Goal: Find specific page/section: Find specific page/section

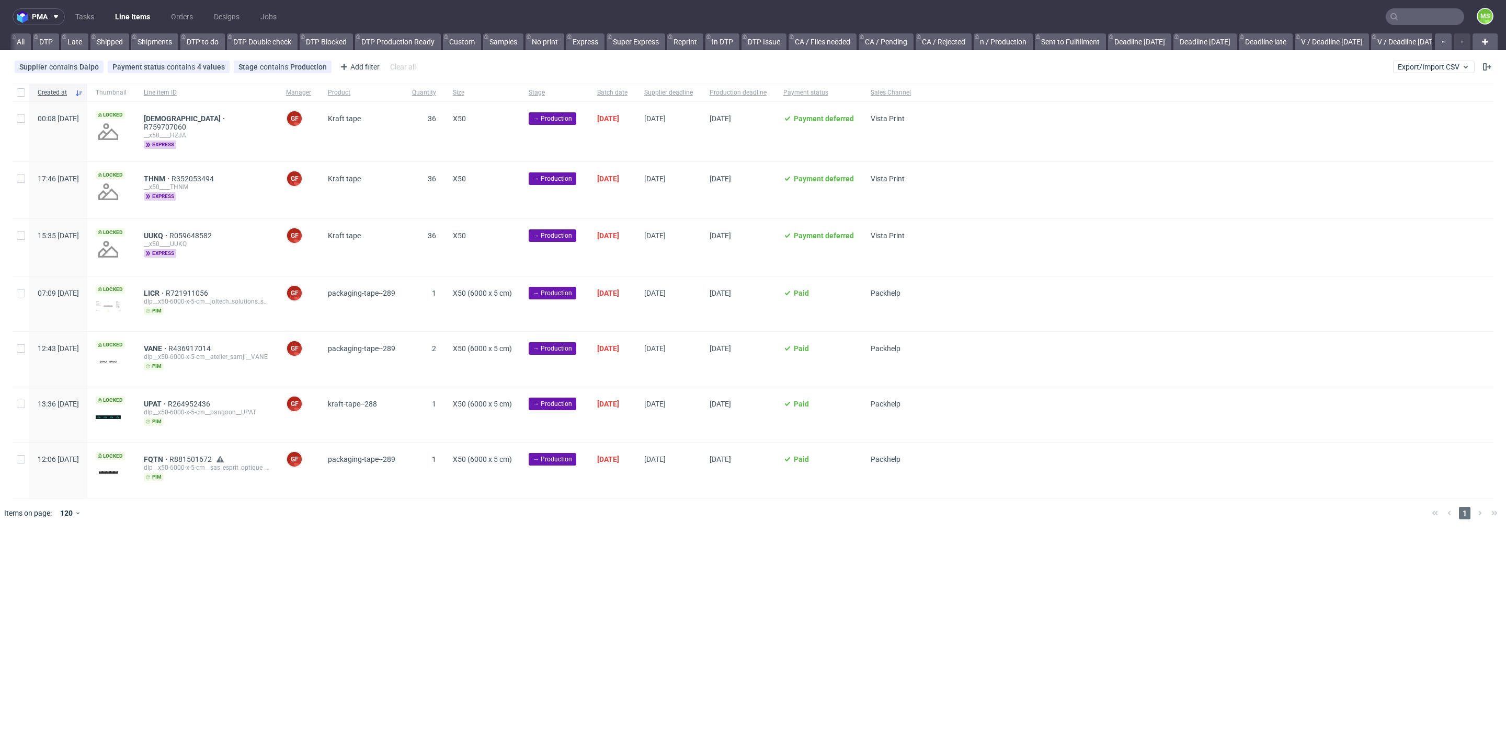
scroll to position [0, 2132]
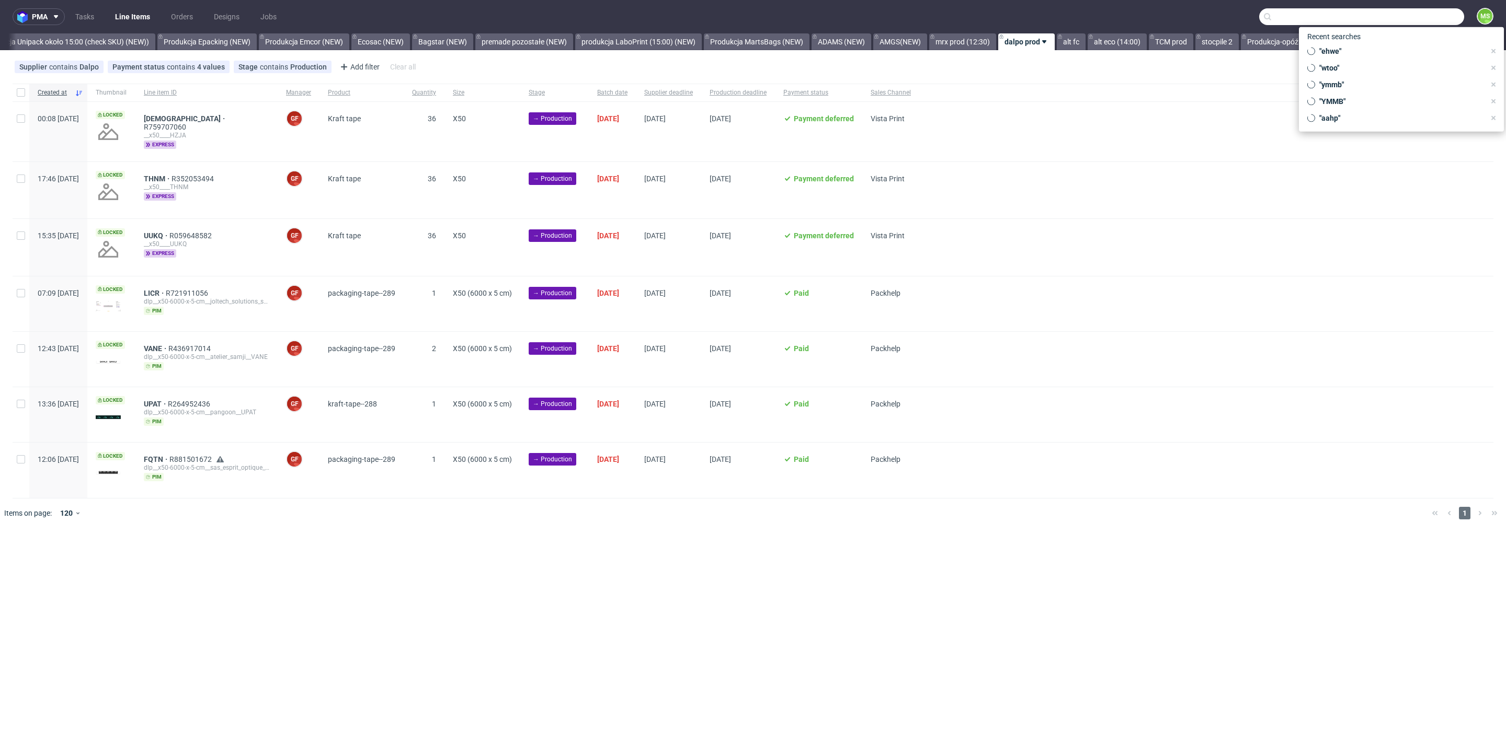
click at [1429, 20] on input "text" at bounding box center [1361, 16] width 205 height 17
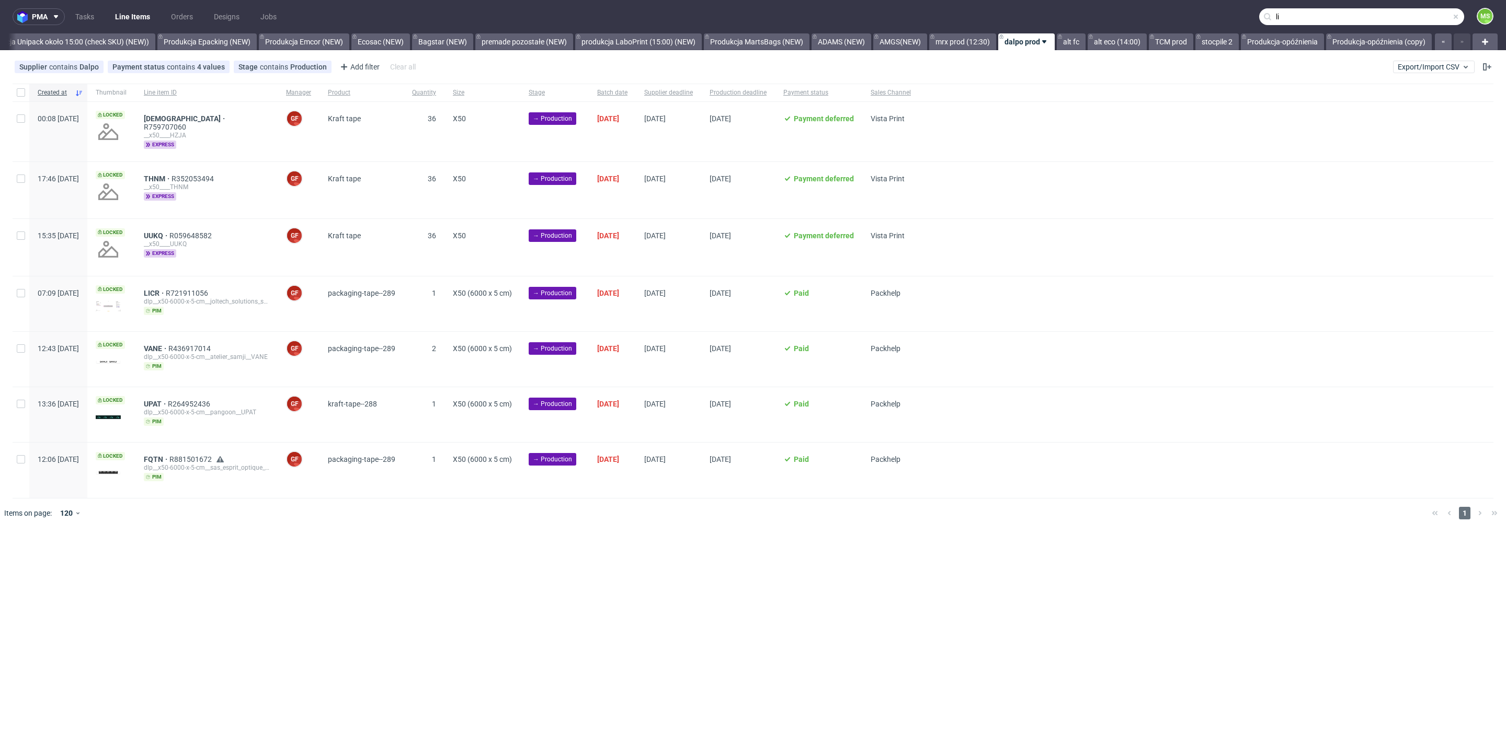
type input "l"
type input "ljof"
click at [1320, 49] on div "LJOF __9-5-cm____ LJOF" at bounding box center [1361, 42] width 188 height 19
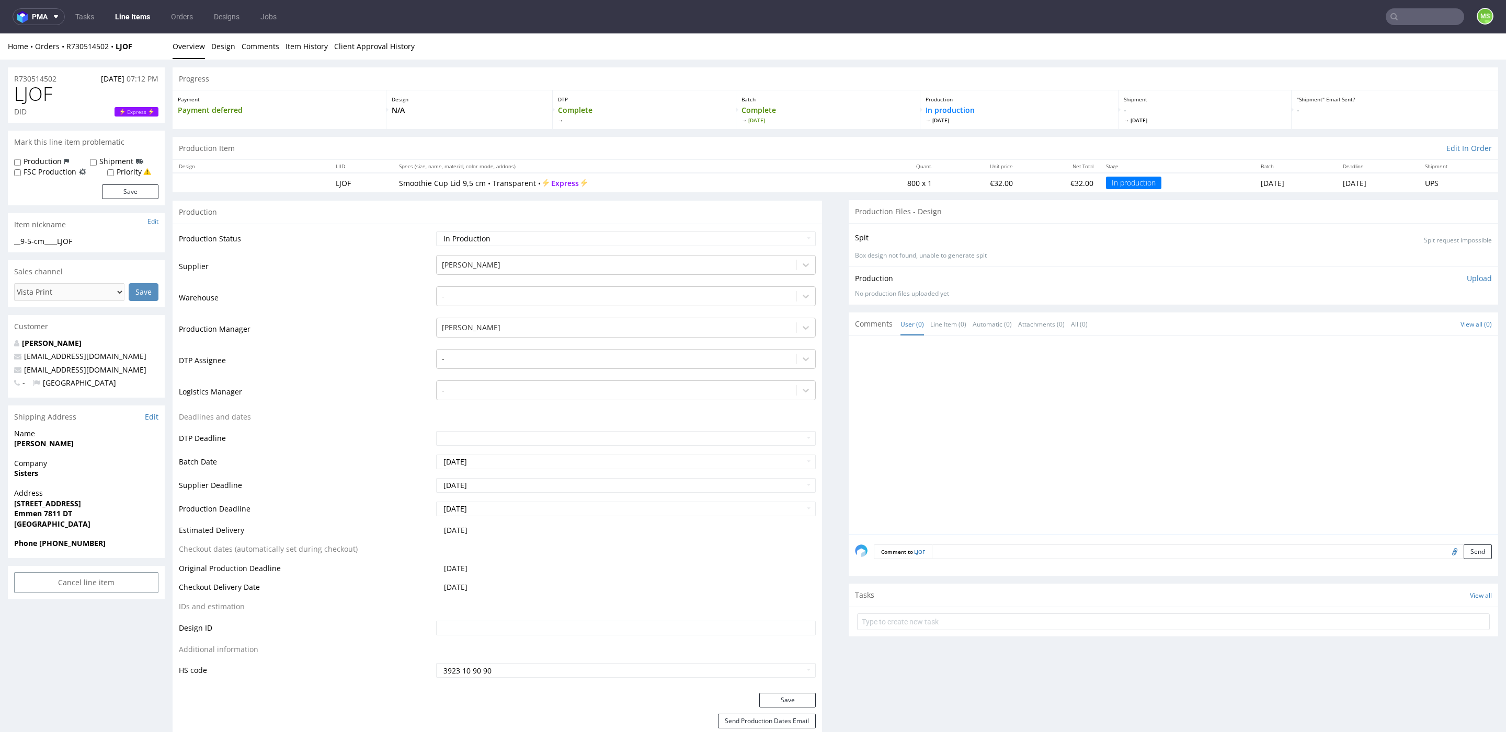
click at [1420, 19] on input "text" at bounding box center [1424, 16] width 78 height 17
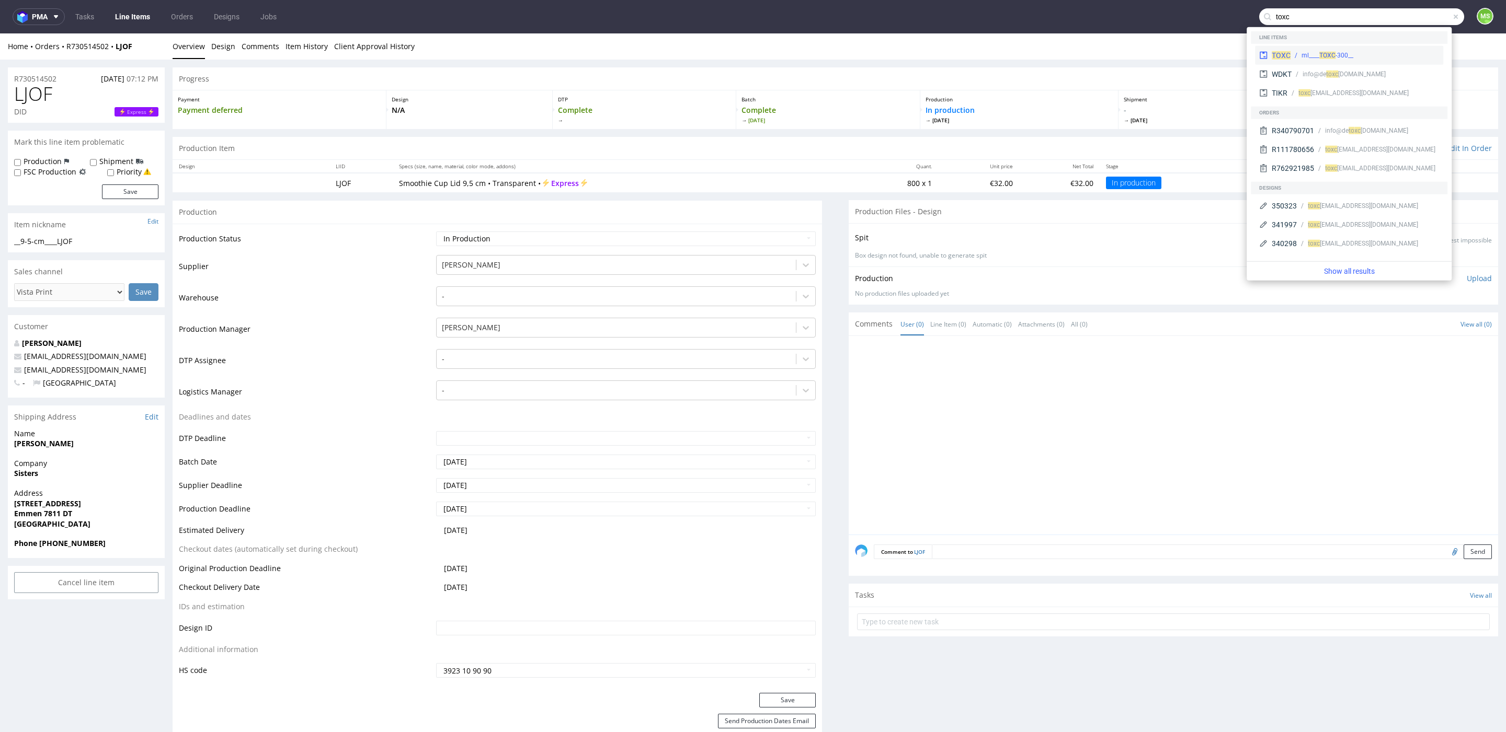
type input "toxc"
click at [1364, 55] on div "__300-ml____ TOXC" at bounding box center [1364, 55] width 148 height 9
